Goal: Task Accomplishment & Management: Use online tool/utility

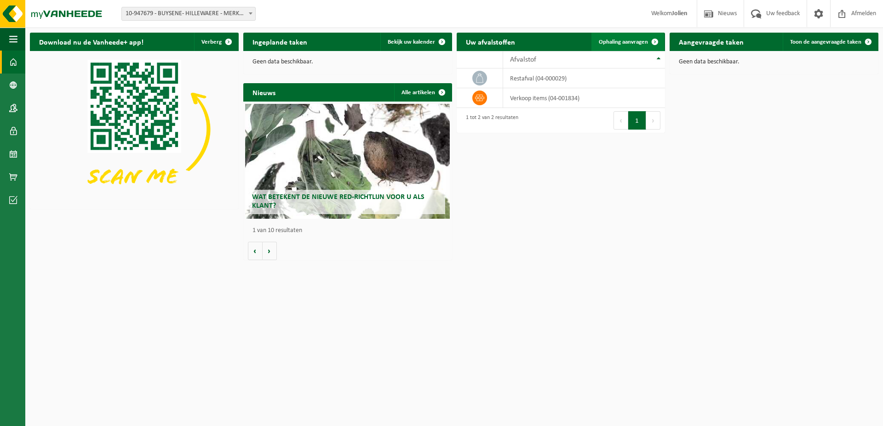
click at [631, 40] on span "Ophaling aanvragen" at bounding box center [623, 42] width 49 height 6
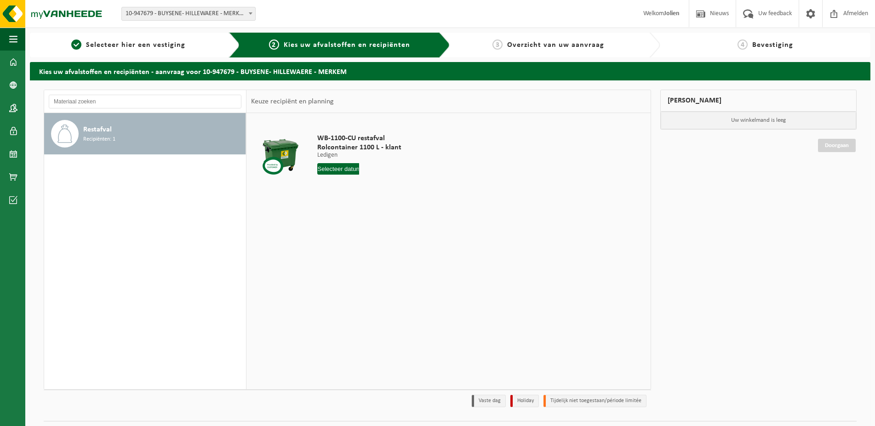
click at [344, 173] on input "text" at bounding box center [338, 169] width 42 height 12
click at [324, 234] on div "8" at bounding box center [326, 236] width 16 height 15
type input "Van [DATE]"
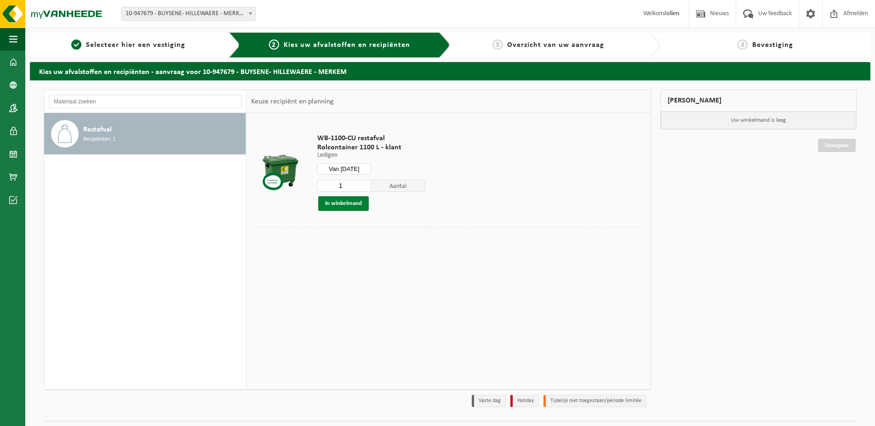
click at [340, 205] on button "In winkelmand" at bounding box center [343, 203] width 51 height 15
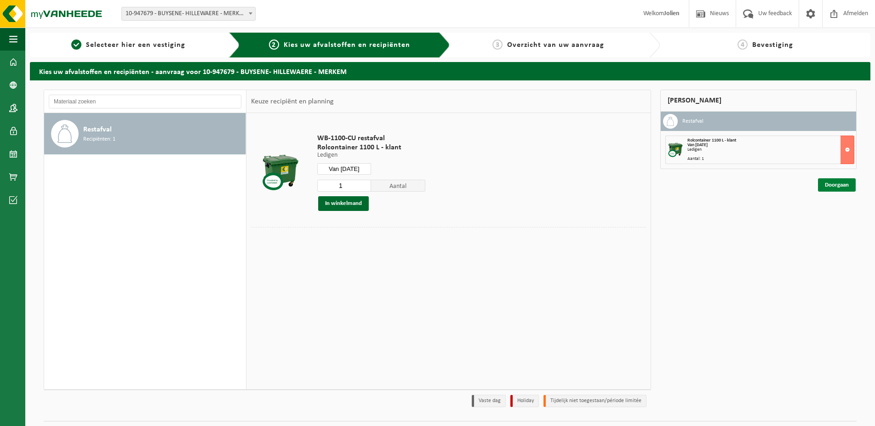
click at [832, 189] on link "Doorgaan" at bounding box center [837, 184] width 38 height 13
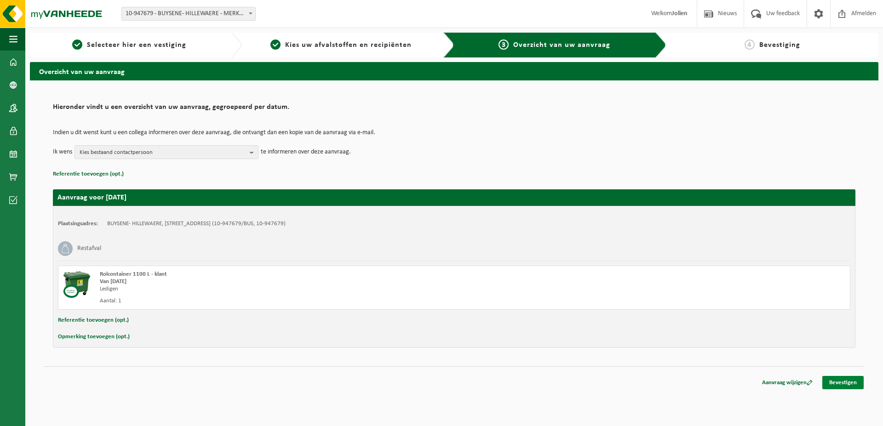
click at [848, 384] on link "Bevestigen" at bounding box center [842, 382] width 41 height 13
click at [846, 387] on link "Bevestigen" at bounding box center [842, 382] width 41 height 13
click at [841, 386] on link "Bevestigen" at bounding box center [842, 382] width 41 height 13
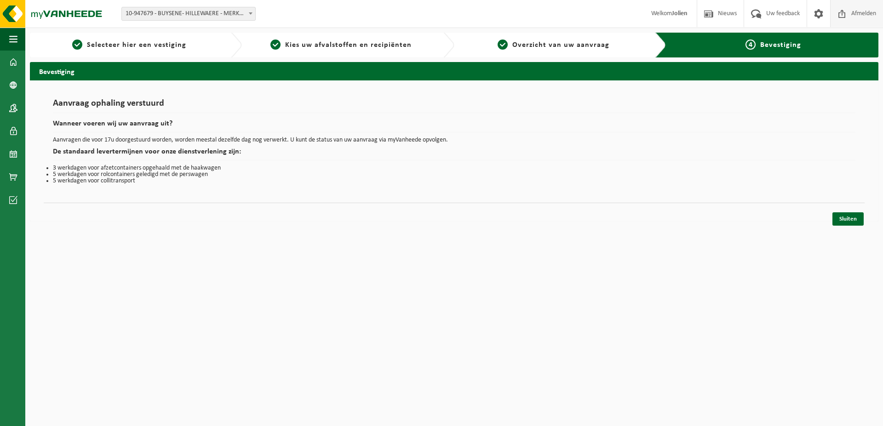
click at [868, 16] on span "Afmelden" at bounding box center [863, 13] width 29 height 27
